Goal: Task Accomplishment & Management: Manage account settings

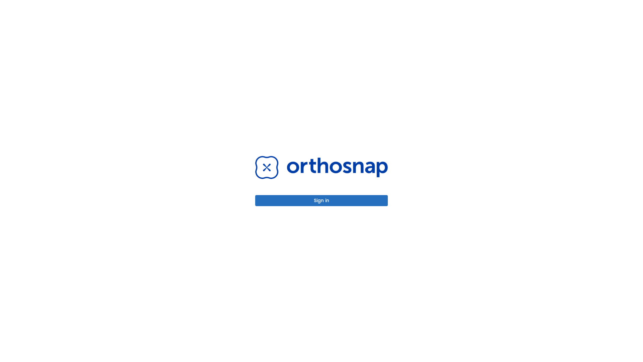
click at [321, 200] on button "Sign in" at bounding box center [321, 200] width 133 height 11
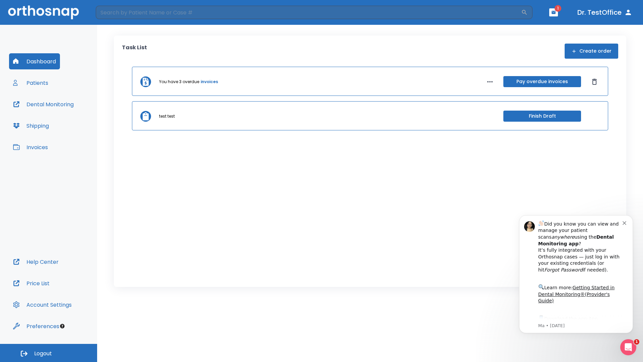
click at [49, 352] on span "Logout" at bounding box center [43, 352] width 18 height 7
